Goal: Information Seeking & Learning: Find specific fact

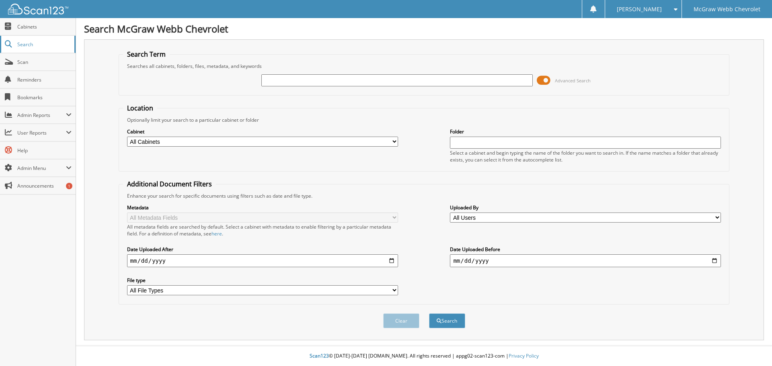
click at [23, 46] on span "Search" at bounding box center [43, 44] width 53 height 7
click at [490, 55] on fieldset "Search Term Searches all cabinets, folders, files, metadata, and keywords Advan…" at bounding box center [424, 73] width 611 height 46
click at [289, 80] on input "text" at bounding box center [396, 80] width 271 height 12
type input "157232"
click at [446, 320] on button "Search" at bounding box center [447, 321] width 36 height 15
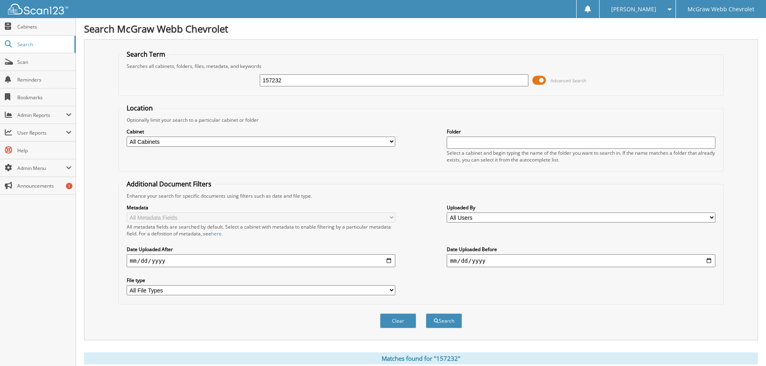
scroll to position [115, 0]
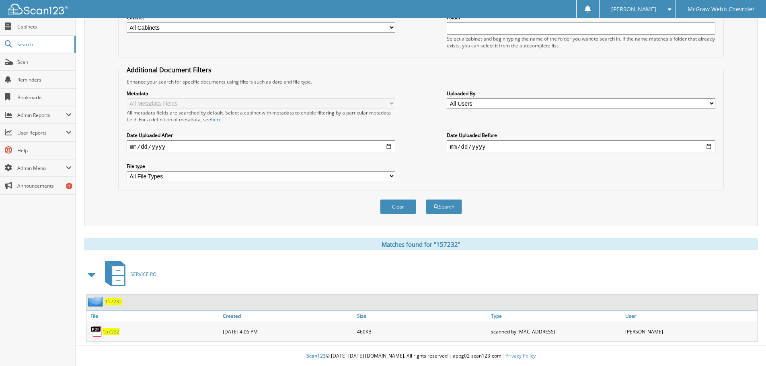
click at [107, 334] on span "157232" at bounding box center [111, 332] width 17 height 7
